Goal: Information Seeking & Learning: Learn about a topic

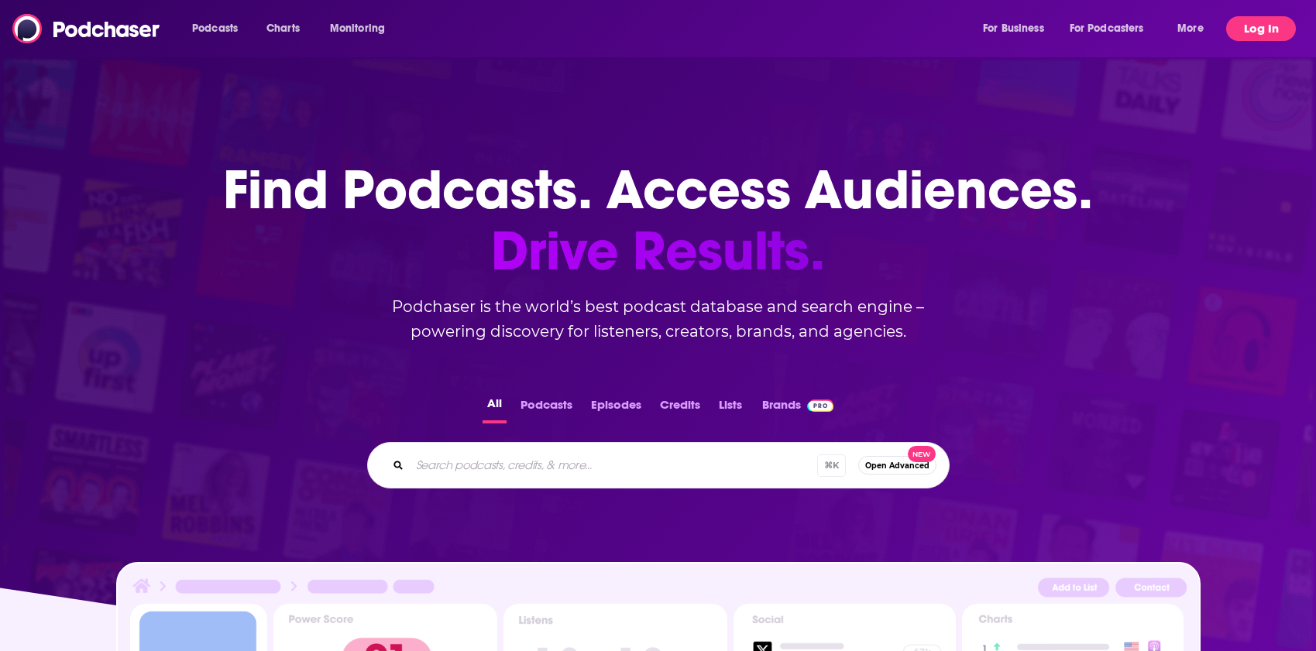
click at [1261, 36] on button "Log In" at bounding box center [1261, 28] width 70 height 25
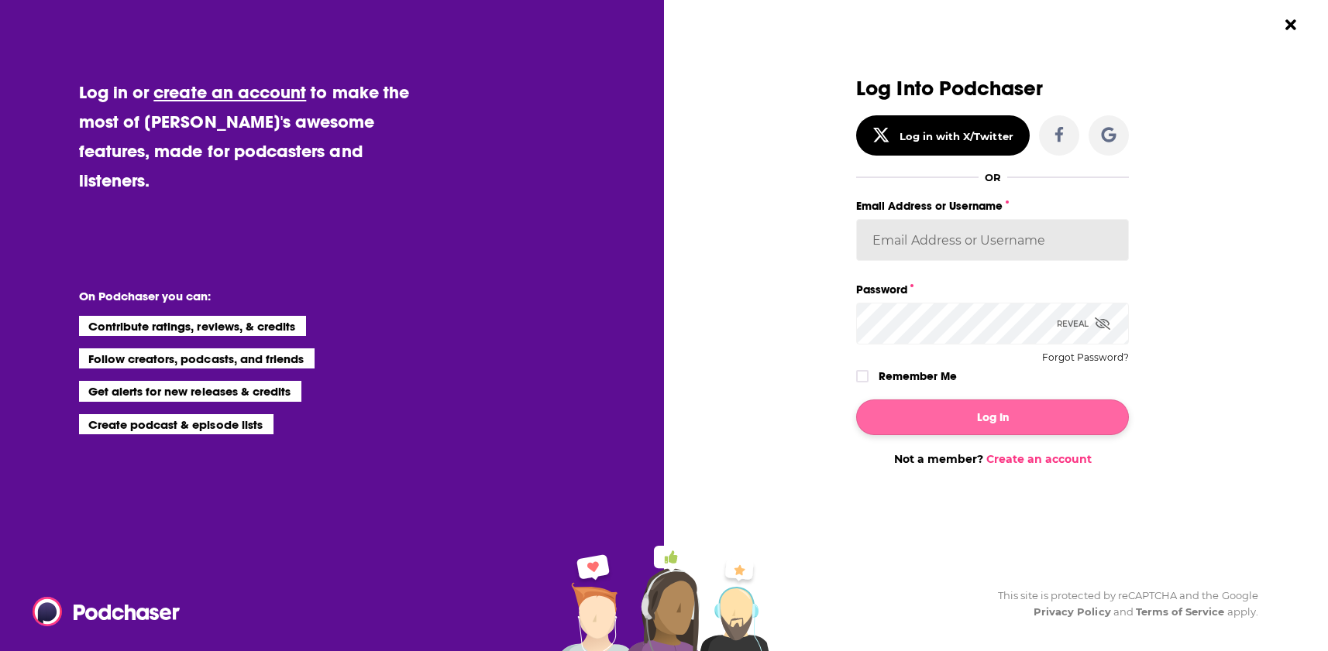
type input "francesca.budinoff"
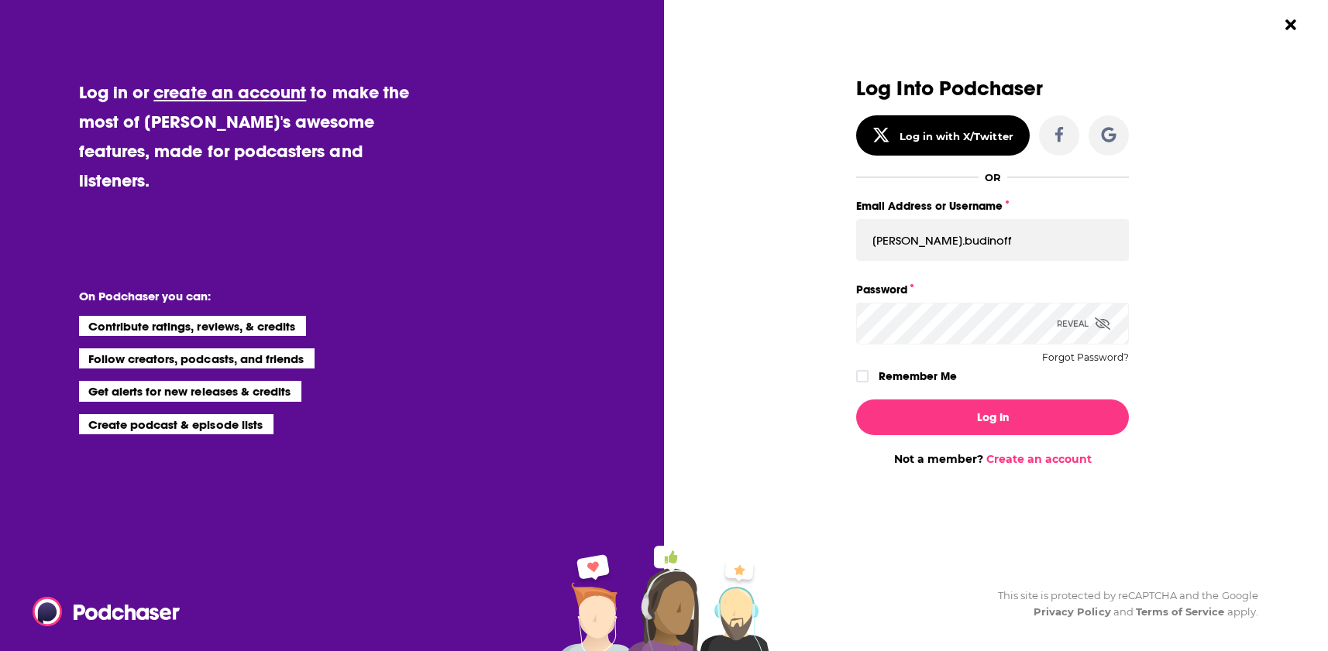
click at [925, 379] on label "Remember Me" at bounding box center [917, 376] width 78 height 20
click at [867, 383] on input "rememberMe" at bounding box center [861, 383] width 9 height 0
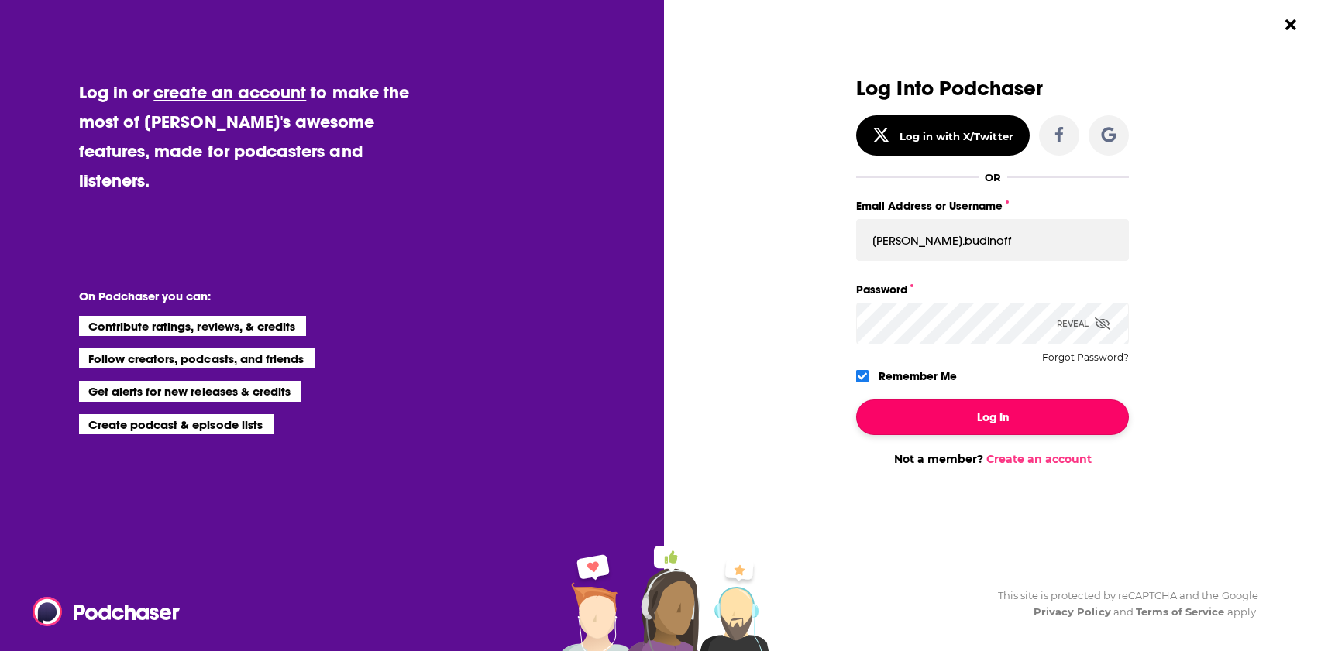
click at [955, 434] on button "Log In" at bounding box center [992, 418] width 273 height 36
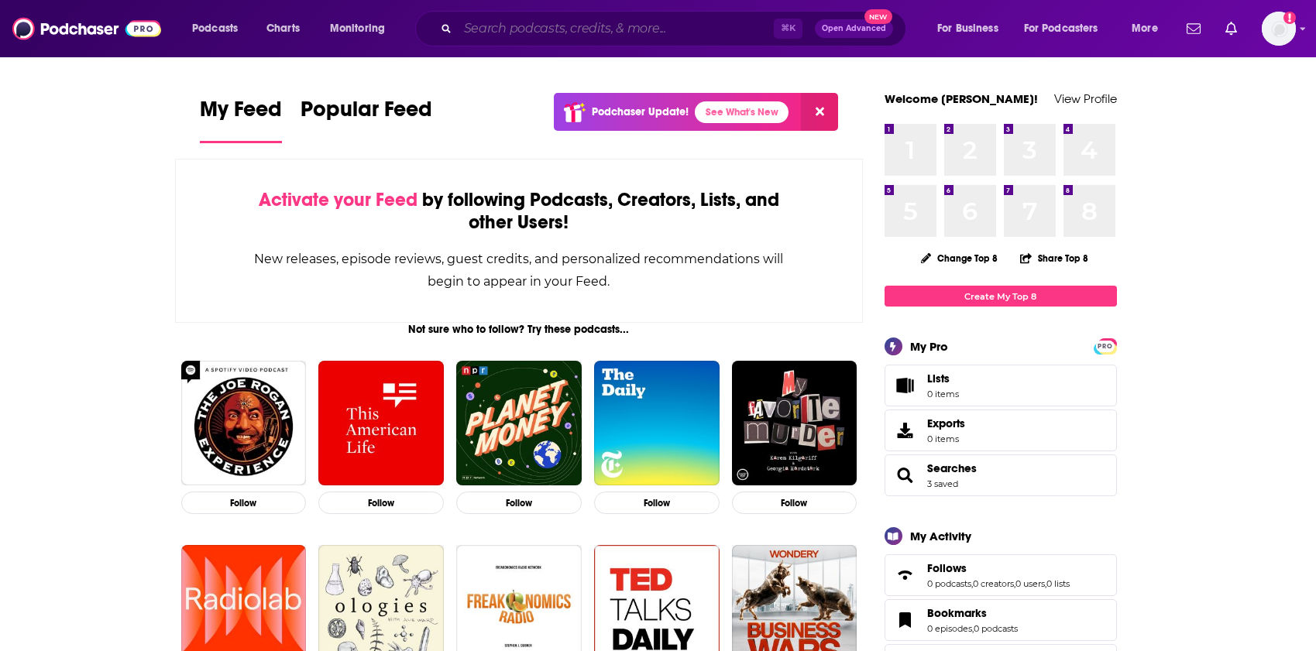
click at [493, 17] on input "Search podcasts, credits, & more..." at bounding box center [616, 28] width 316 height 25
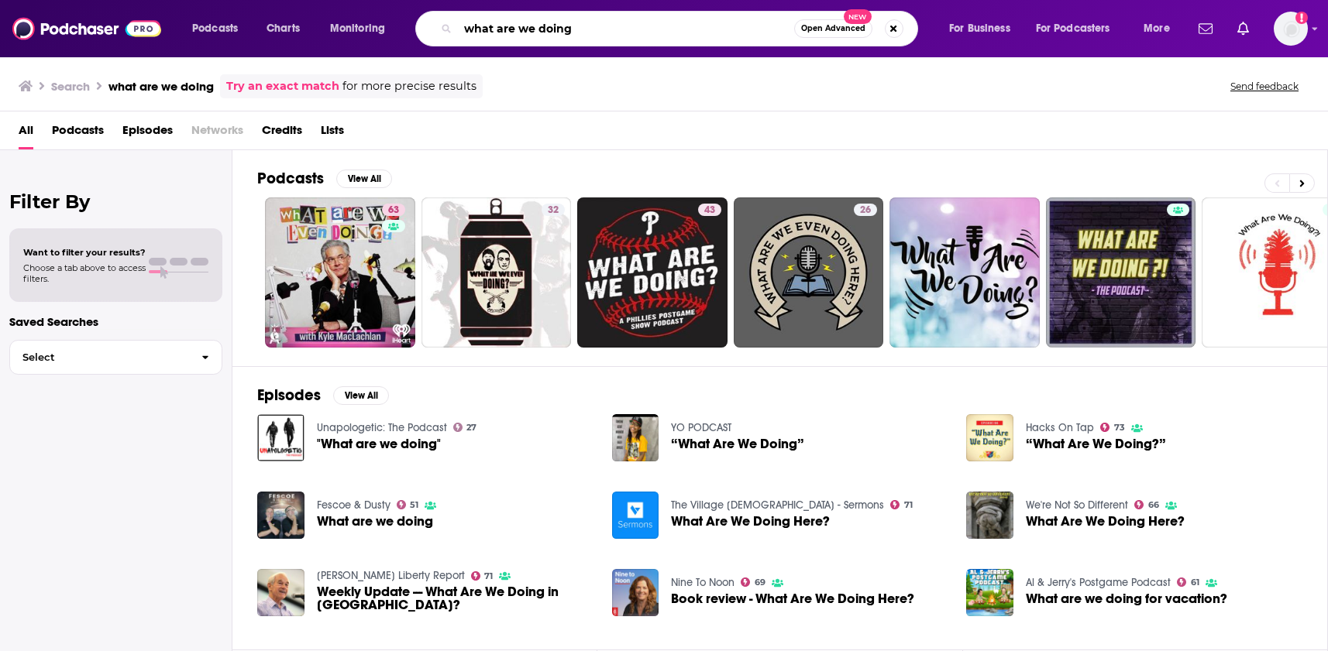
drag, startPoint x: 597, startPoint y: 29, endPoint x: 476, endPoint y: 30, distance: 120.8
click at [476, 30] on input "what are we doing" at bounding box center [626, 28] width 336 height 25
type input "wawd"
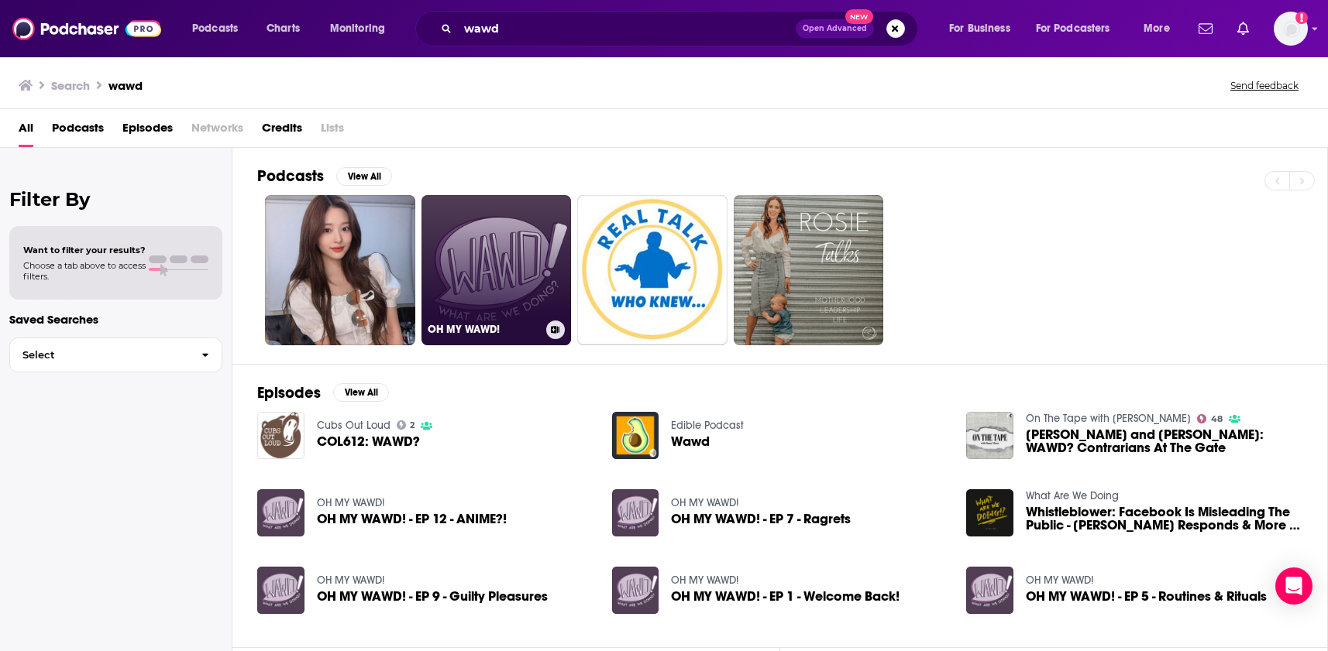
click at [480, 265] on link "OH MY WAWD!" at bounding box center [496, 270] width 150 height 150
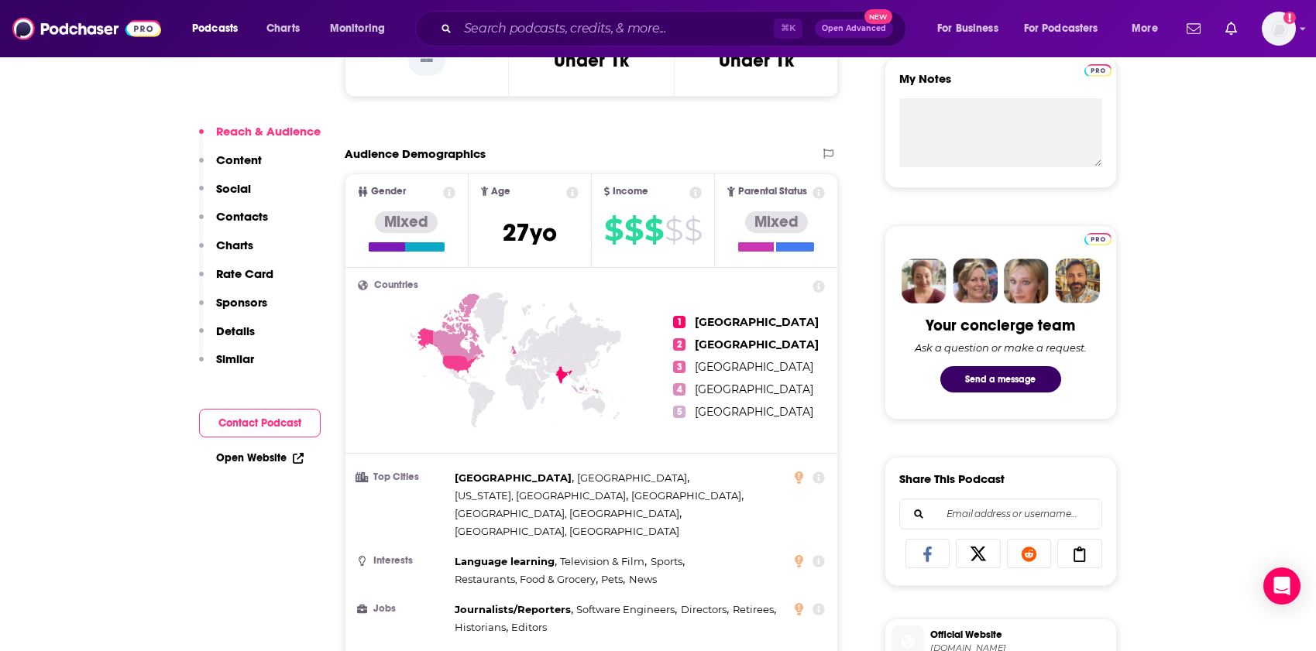
scroll to position [919, 0]
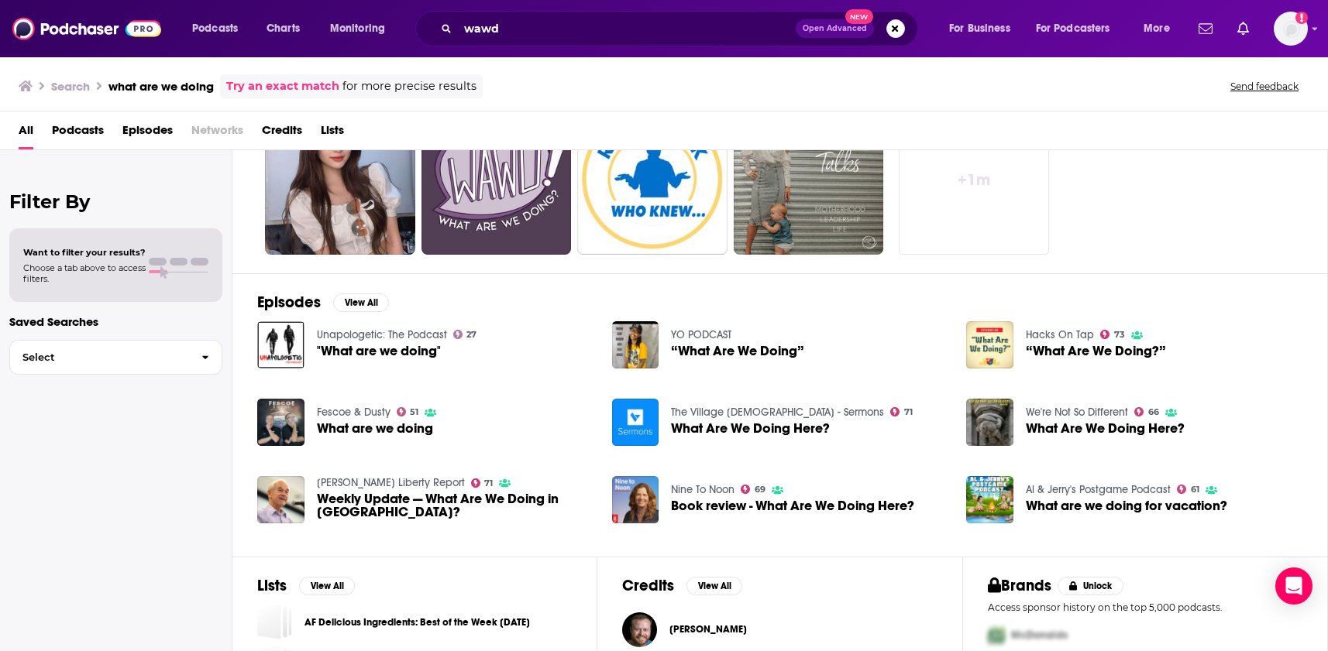
scroll to position [224, 0]
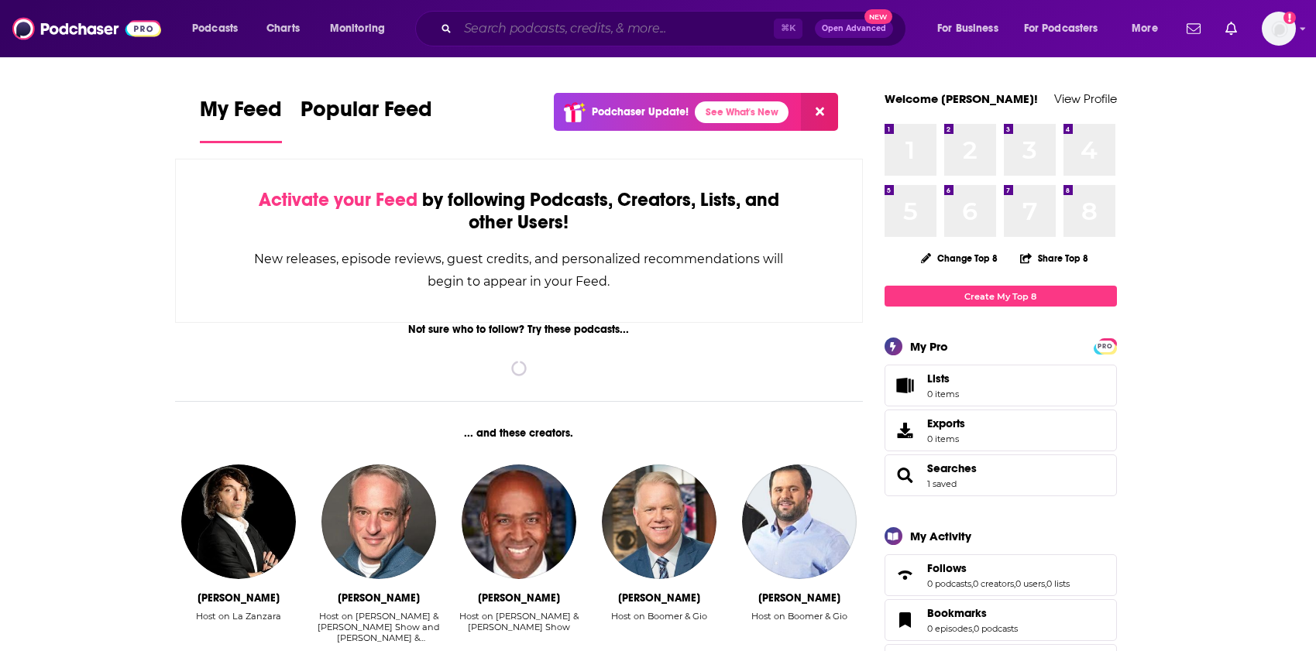
click at [631, 39] on input "Search podcasts, credits, & more..." at bounding box center [616, 28] width 316 height 25
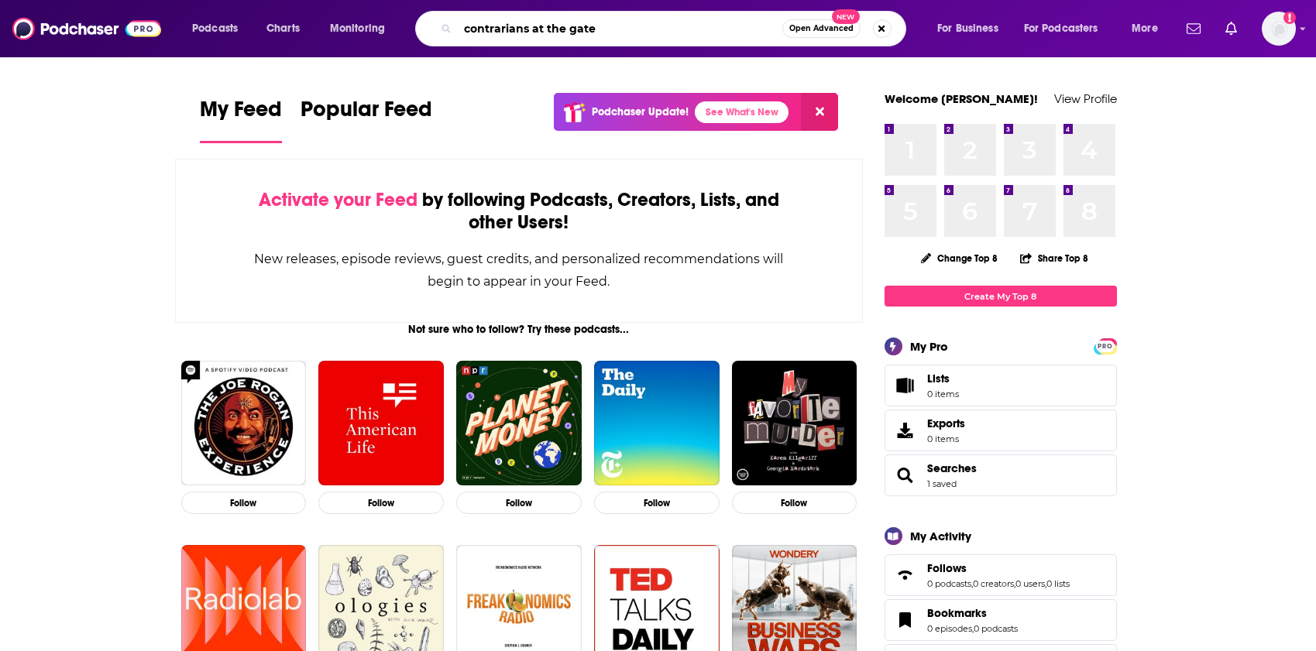
type input "contrarians at the gate"
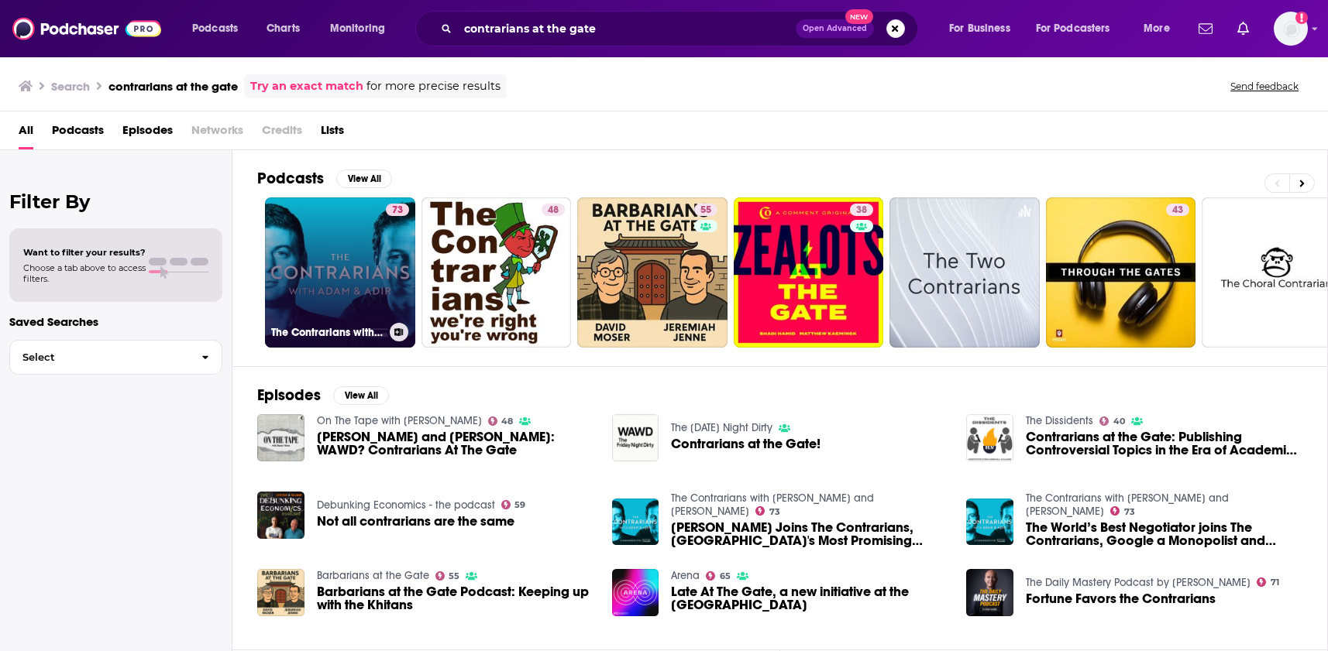
click at [319, 264] on link "73 The Contrarians with [PERSON_NAME] and [PERSON_NAME]" at bounding box center [340, 273] width 150 height 150
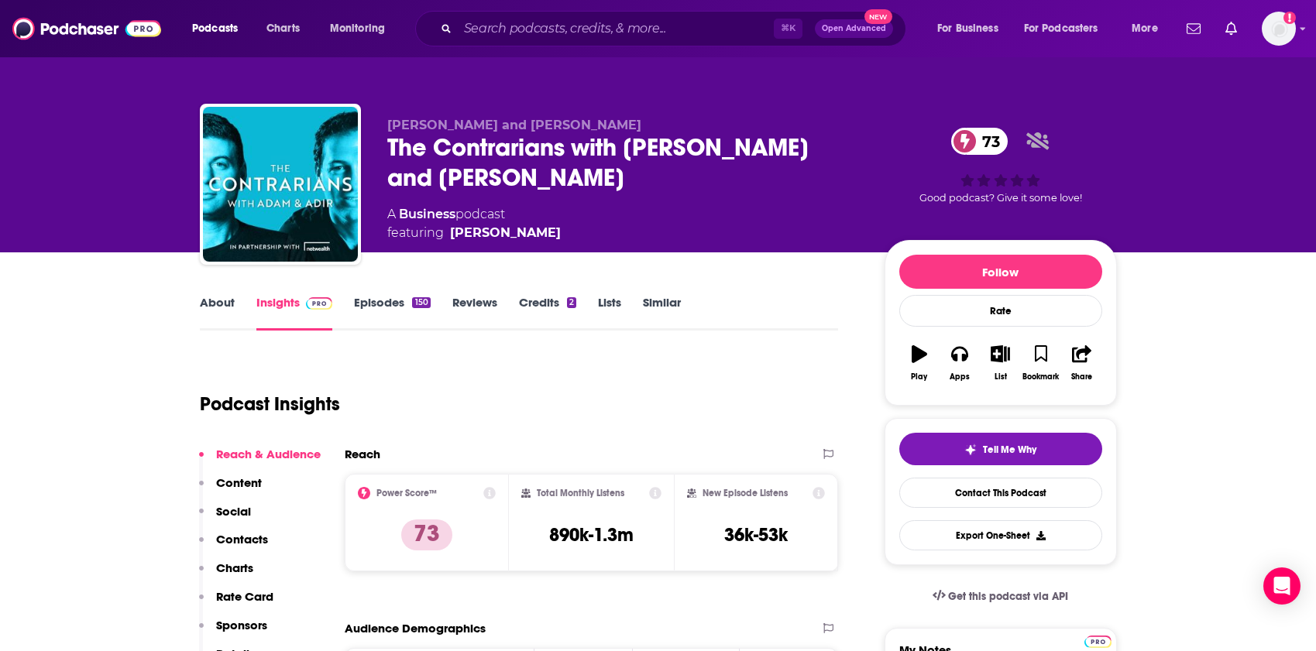
click at [229, 315] on link "About" at bounding box center [217, 313] width 35 height 36
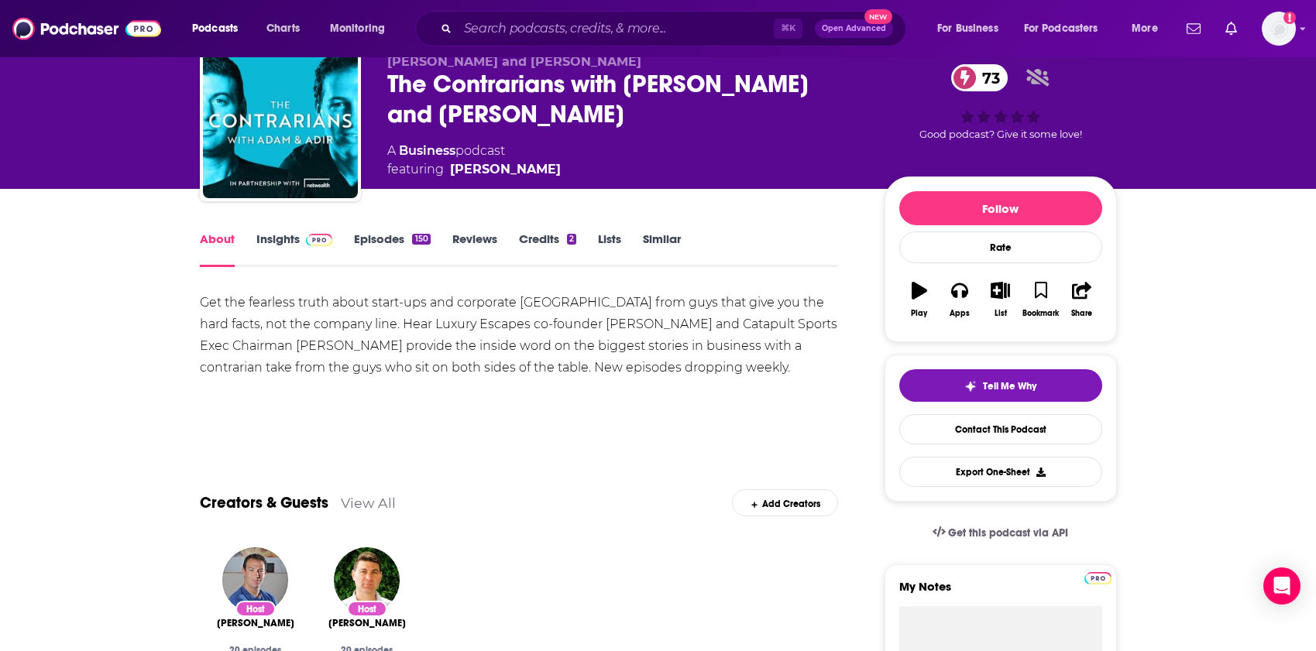
scroll to position [77, 0]
